Goal: Task Accomplishment & Management: Use online tool/utility

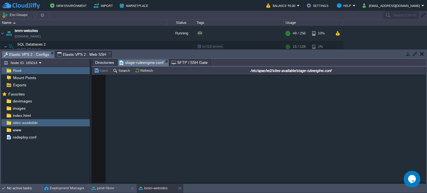
scroll to position [406, 0]
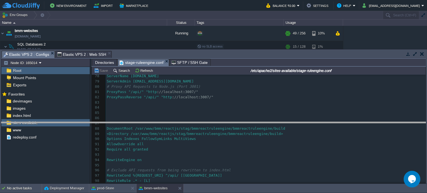
drag, startPoint x: 0, startPoint y: 0, endPoint x: 166, endPoint y: 89, distance: 188.6
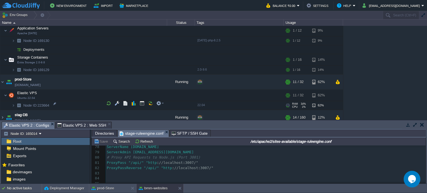
scroll to position [355, 0]
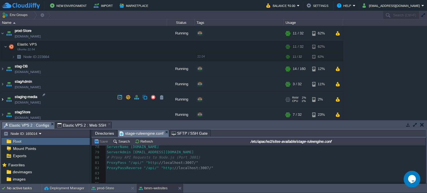
click at [3, 97] on img at bounding box center [2, 99] width 4 height 15
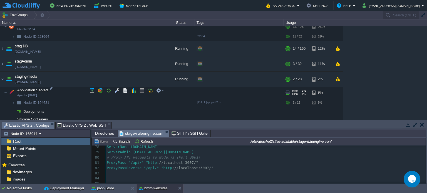
scroll to position [404, 0]
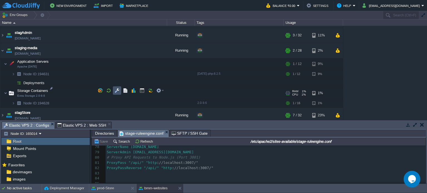
click at [115, 89] on button "button" at bounding box center [117, 90] width 5 height 5
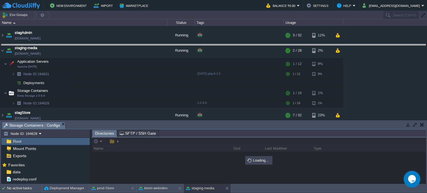
drag, startPoint x: 186, startPoint y: 127, endPoint x: 163, endPoint y: 49, distance: 81.9
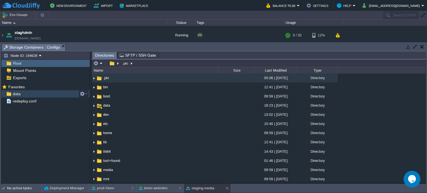
click at [18, 93] on span "data" at bounding box center [17, 94] width 10 height 5
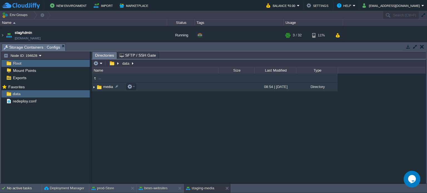
click at [109, 88] on span "media" at bounding box center [107, 87] width 11 height 5
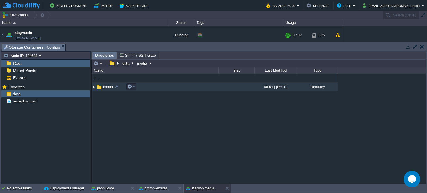
click at [109, 88] on span "media" at bounding box center [107, 87] width 11 height 5
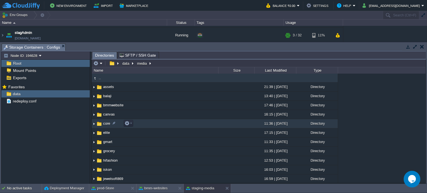
click at [107, 125] on span "core" at bounding box center [106, 123] width 9 height 5
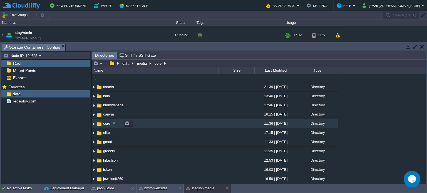
click at [107, 125] on span "core" at bounding box center [106, 123] width 9 height 5
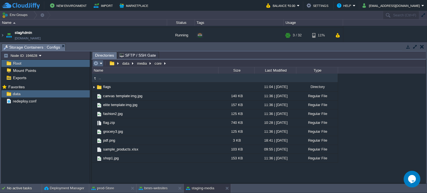
click at [102, 64] on em at bounding box center [98, 63] width 9 height 5
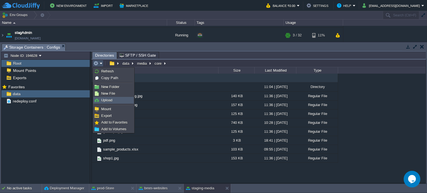
click at [114, 99] on link "Upload" at bounding box center [114, 100] width 40 height 6
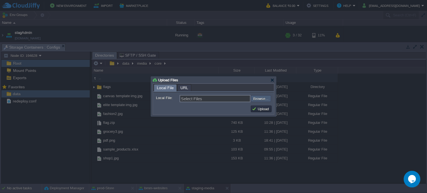
click at [261, 99] on input "file" at bounding box center [236, 98] width 70 height 7
type input "C:\fakepath\bmm_default.sql"
type input "bmm_default.sql"
click at [263, 109] on button "Upload" at bounding box center [261, 109] width 19 height 5
